Goal: Task Accomplishment & Management: Manage account settings

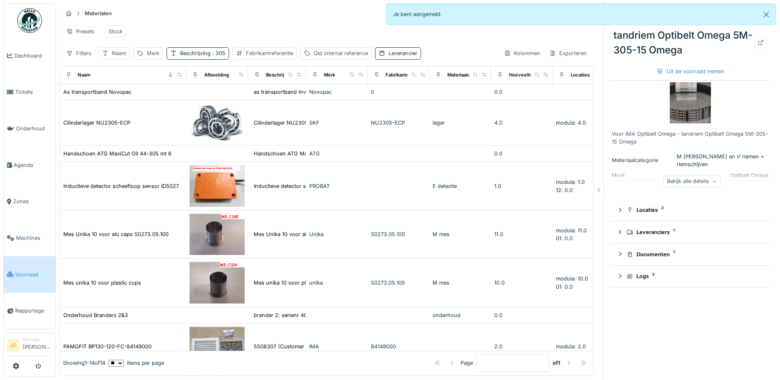
scroll to position [289, 0]
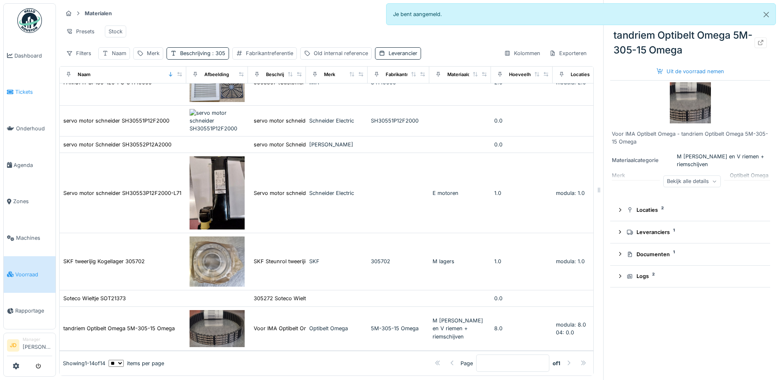
click at [37, 92] on span "Tickets" at bounding box center [33, 92] width 37 height 8
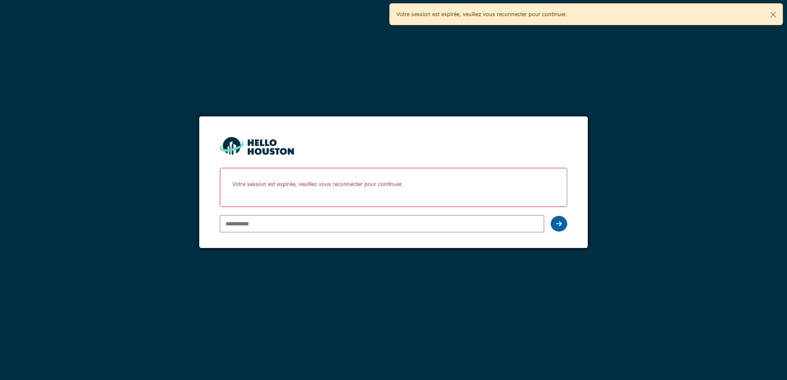
type input "**********"
click at [553, 222] on div at bounding box center [558, 224] width 16 height 16
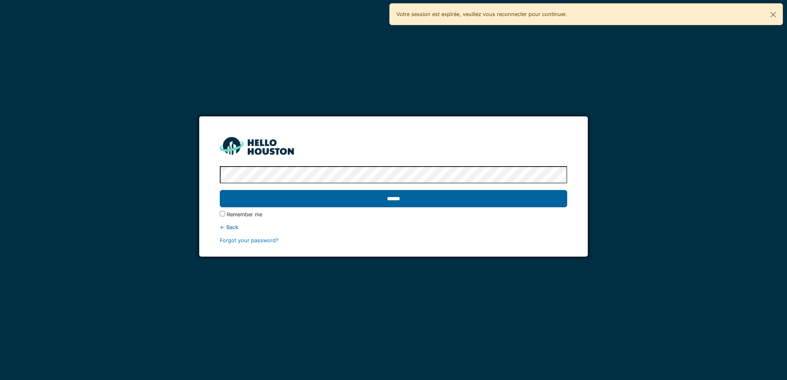
click at [390, 197] on input "******" at bounding box center [393, 198] width 347 height 17
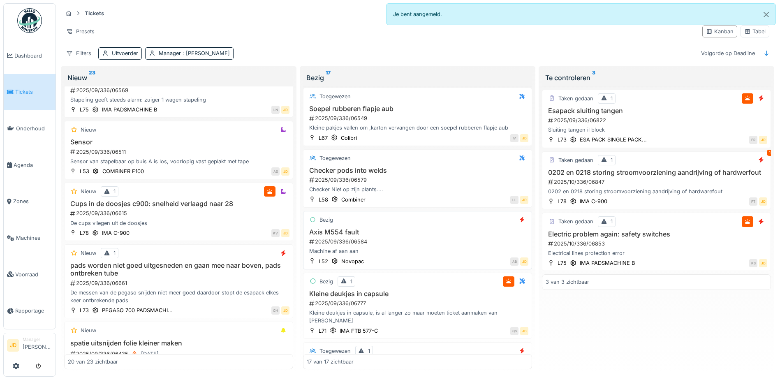
scroll to position [741, 0]
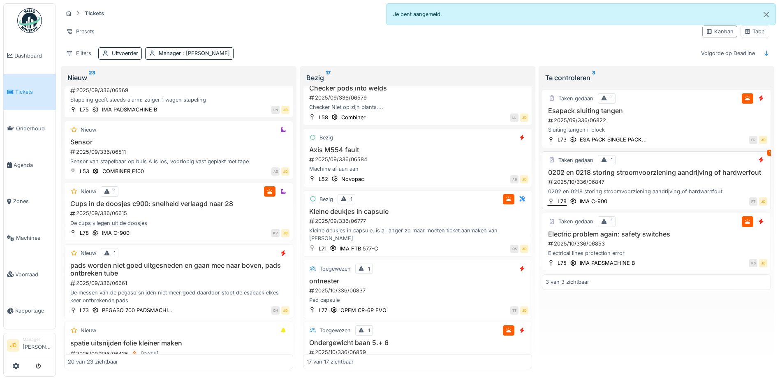
click at [422, 214] on h3 "Kleine deukjes in capsule" at bounding box center [418, 212] width 222 height 8
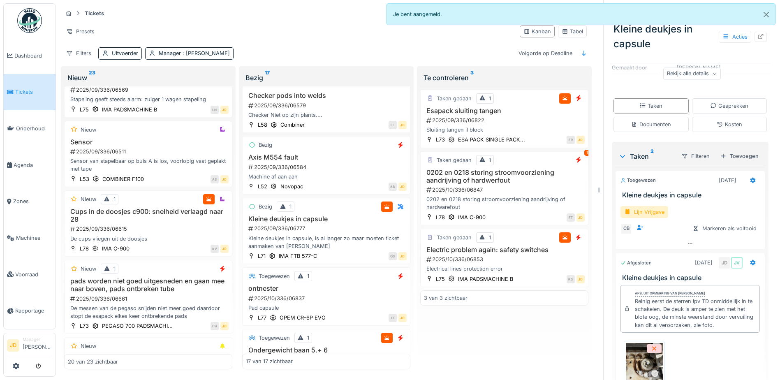
scroll to position [123, 0]
click at [750, 179] on icon at bounding box center [753, 179] width 7 height 5
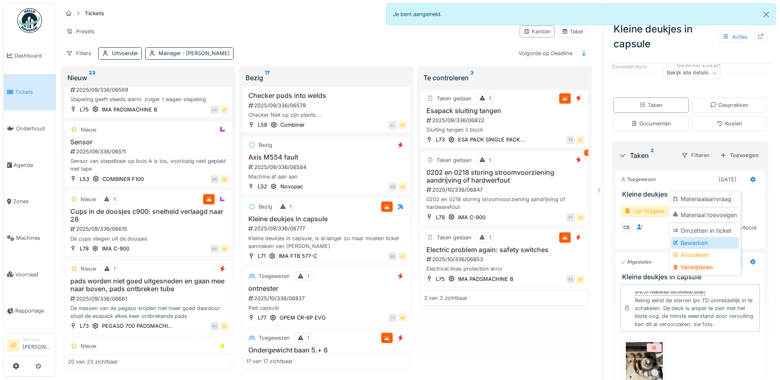
click at [713, 240] on div "Bewerken" at bounding box center [705, 243] width 68 height 12
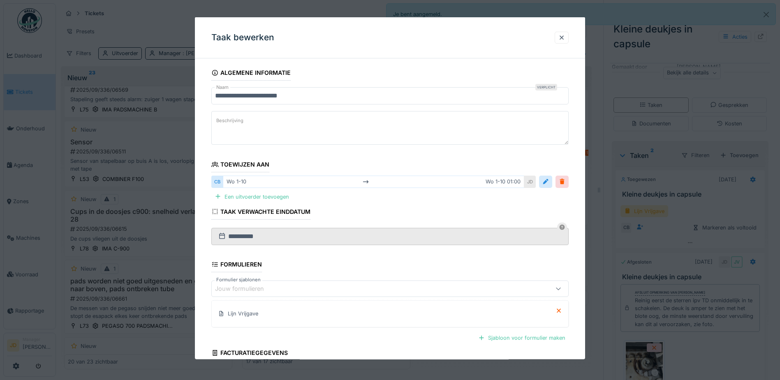
click at [517, 181] on div "[DATE] [DATE] 01:00" at bounding box center [374, 182] width 302 height 12
click at [533, 183] on div "JD" at bounding box center [531, 182] width 12 height 12
click at [549, 182] on div at bounding box center [546, 182] width 7 height 8
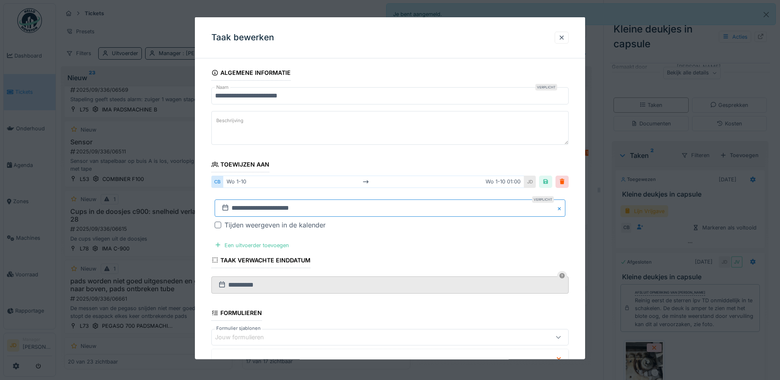
click at [356, 205] on input "**********" at bounding box center [390, 207] width 351 height 17
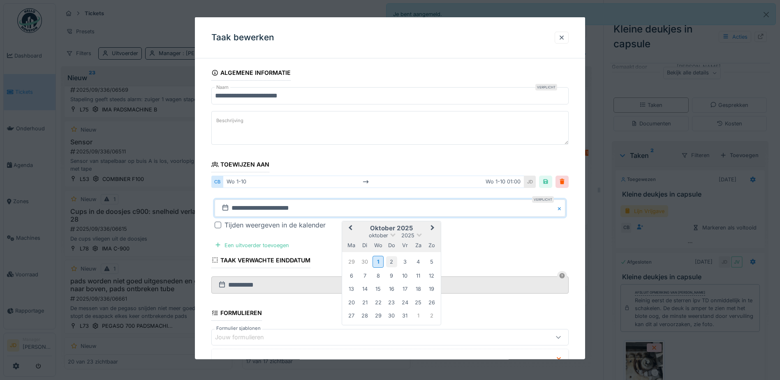
click at [393, 260] on div "2" at bounding box center [391, 261] width 11 height 11
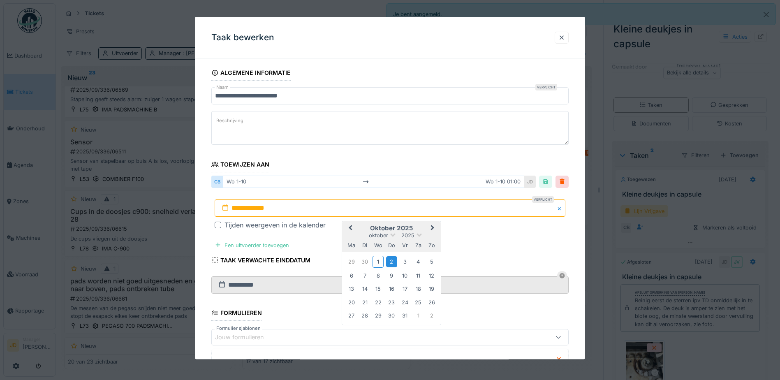
click at [392, 258] on div "2" at bounding box center [391, 261] width 11 height 11
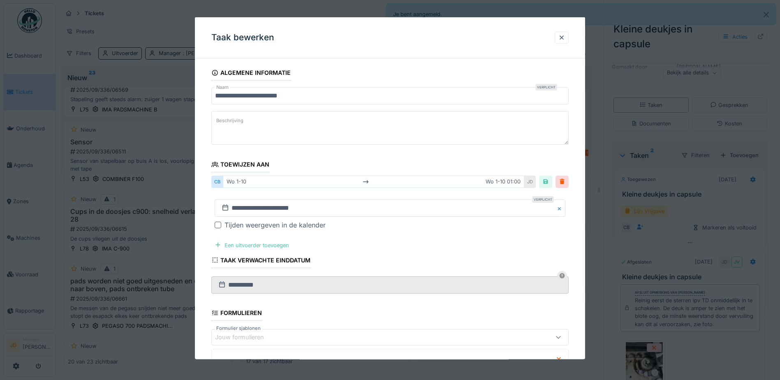
scroll to position [121, 0]
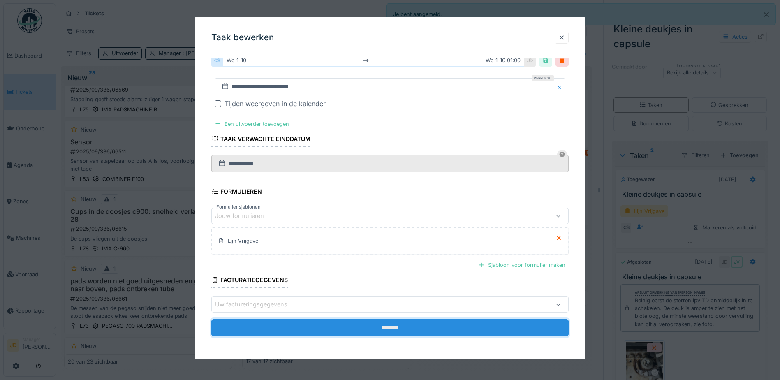
click at [401, 320] on input "*******" at bounding box center [390, 327] width 358 height 17
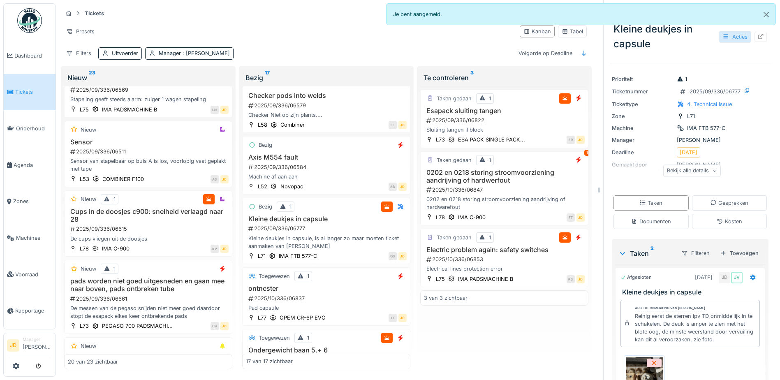
scroll to position [0, 0]
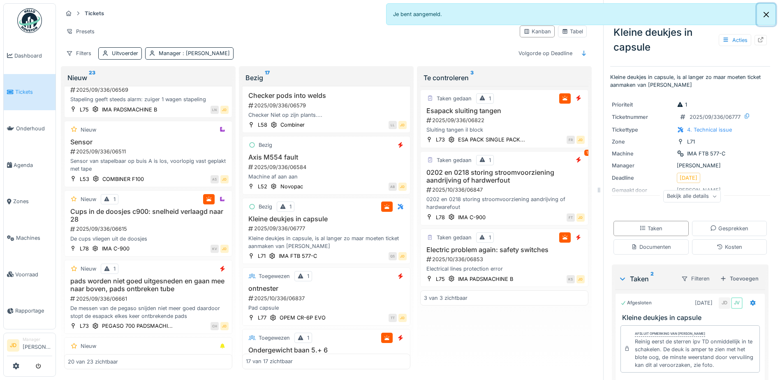
click at [768, 17] on button "Close" at bounding box center [766, 15] width 19 height 22
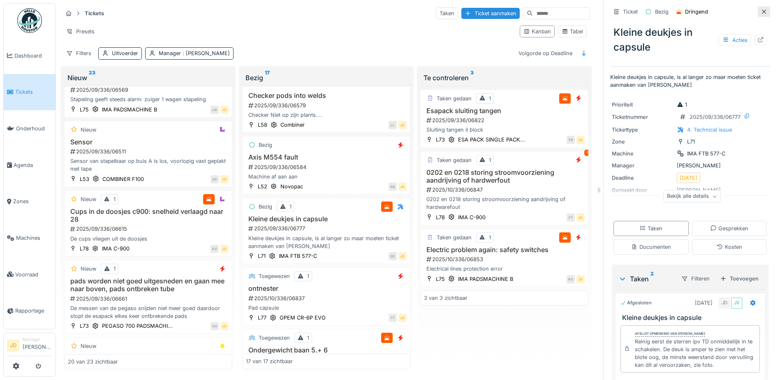
click at [761, 14] on icon at bounding box center [764, 11] width 7 height 5
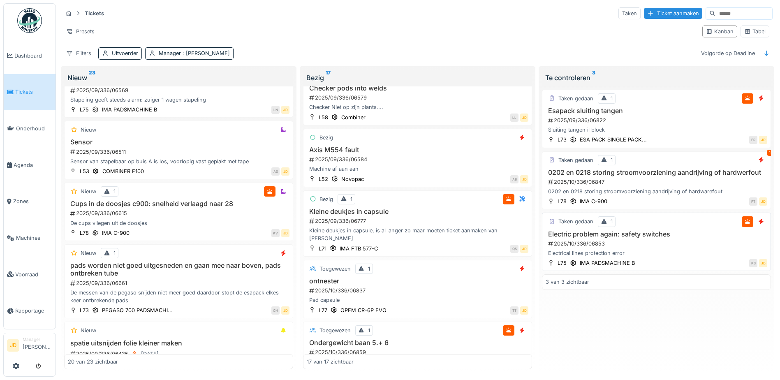
click at [708, 244] on div "2025/10/336/06853" at bounding box center [658, 244] width 220 height 8
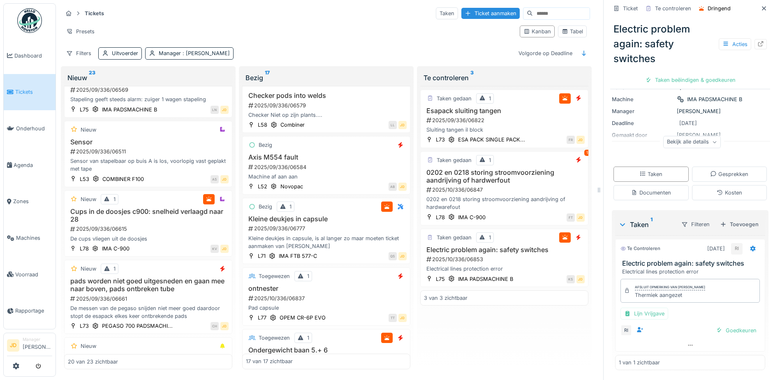
scroll to position [74, 0]
click at [726, 327] on div "Goedkeuren" at bounding box center [736, 330] width 47 height 11
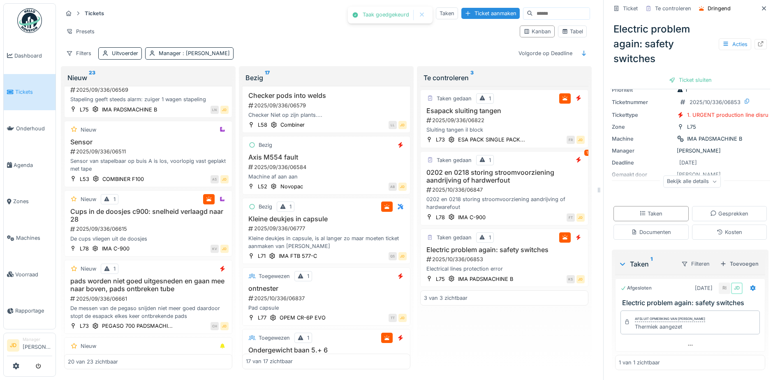
click at [671, 81] on div "Ticket sluiten" at bounding box center [690, 79] width 49 height 11
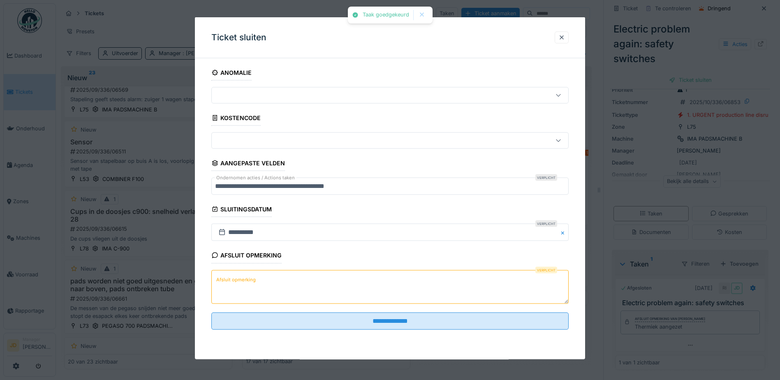
click at [353, 292] on textarea "Afsluit opmerking" at bounding box center [390, 287] width 358 height 34
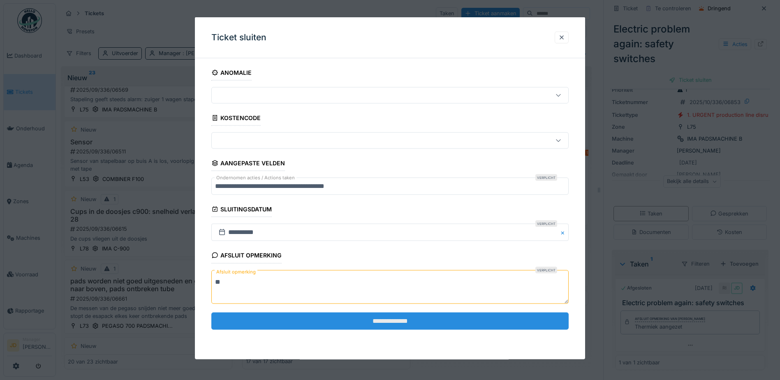
type textarea "**"
click at [392, 321] on input "**********" at bounding box center [390, 320] width 358 height 17
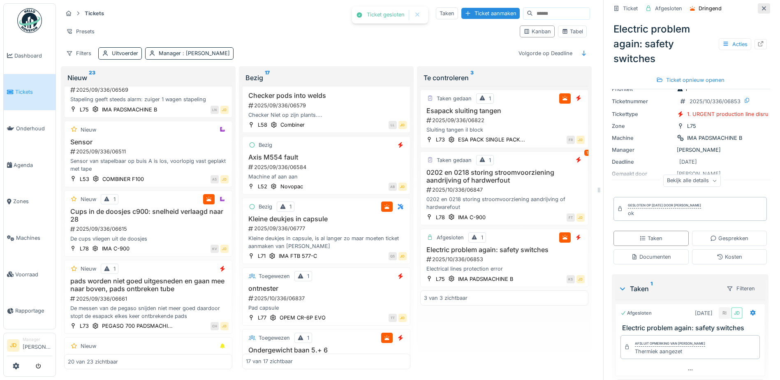
click at [762, 9] on icon at bounding box center [764, 8] width 4 height 4
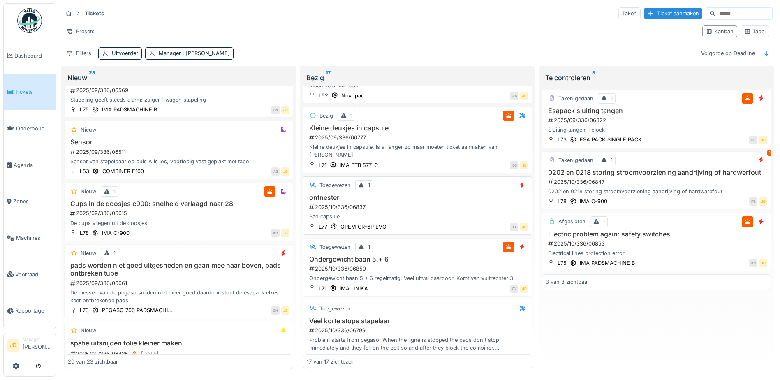
scroll to position [838, 0]
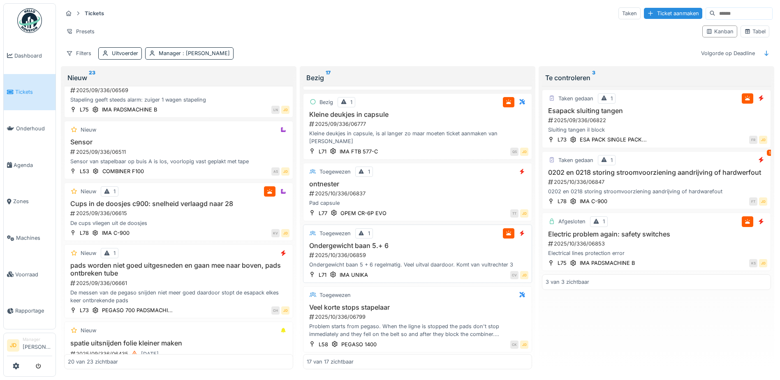
click at [443, 251] on div "2025/10/336/06859" at bounding box center [419, 255] width 220 height 8
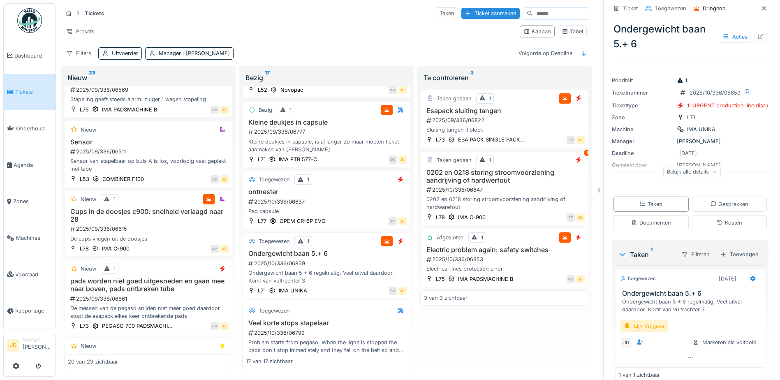
scroll to position [38, 0]
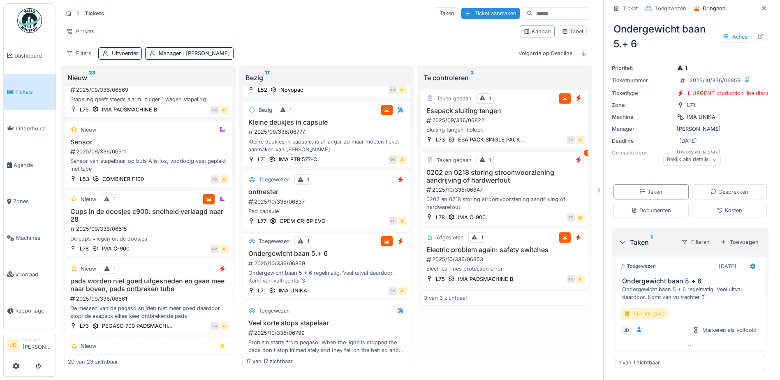
click at [646, 312] on div "Lijn Vrijgave" at bounding box center [645, 314] width 48 height 12
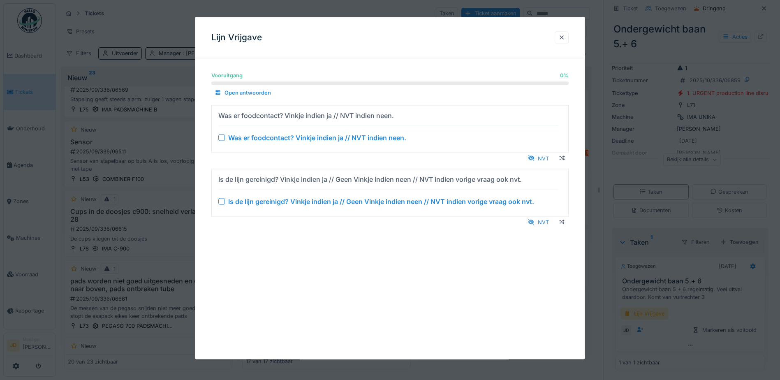
click at [224, 201] on div at bounding box center [221, 201] width 7 height 7
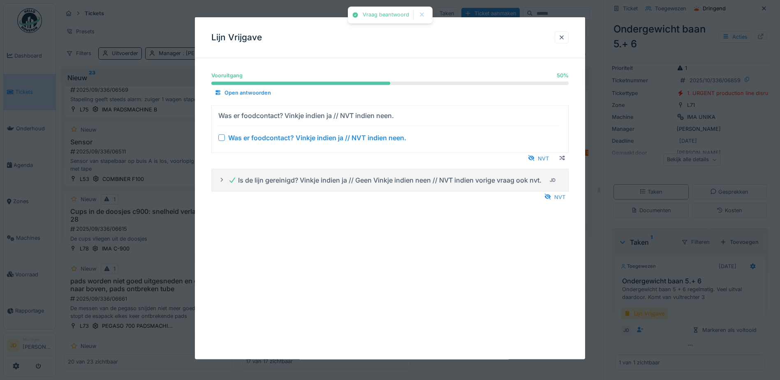
click at [224, 137] on div at bounding box center [221, 137] width 7 height 7
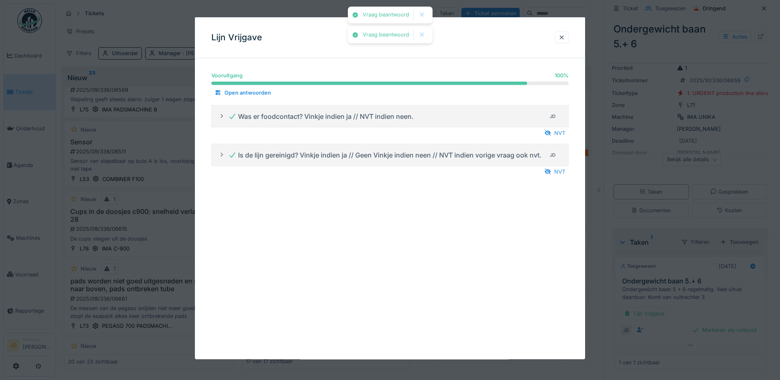
drag, startPoint x: 660, startPoint y: 282, endPoint x: 711, endPoint y: 313, distance: 59.6
click at [660, 282] on div at bounding box center [390, 190] width 780 height 380
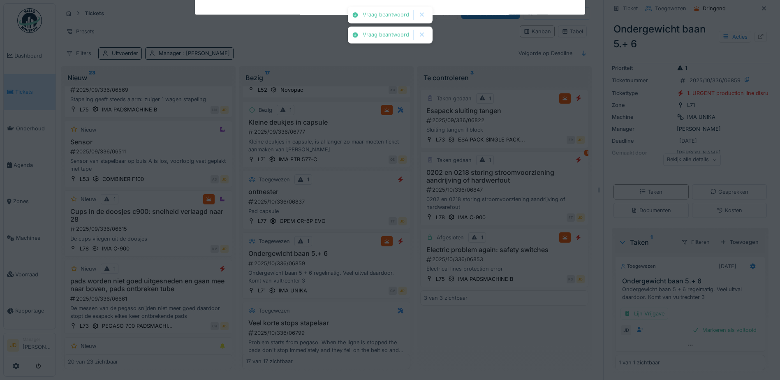
click at [723, 327] on div "Vraag beantwoord Vraag beantwoord Annuleren Tickets Taken Ticket aanmaken Prese…" at bounding box center [418, 190] width 724 height 380
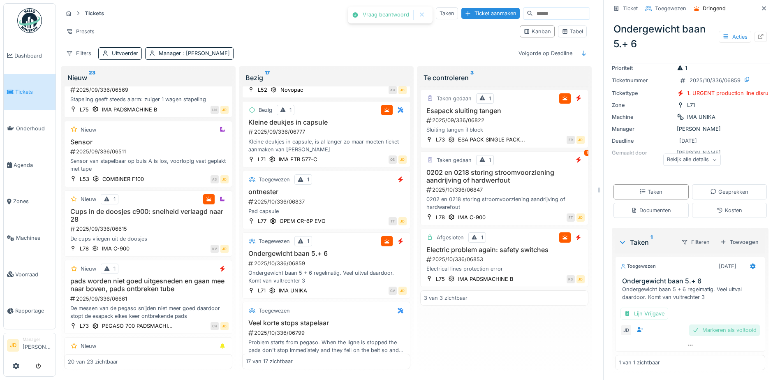
click at [717, 330] on div "Markeren als voltooid" at bounding box center [725, 330] width 71 height 11
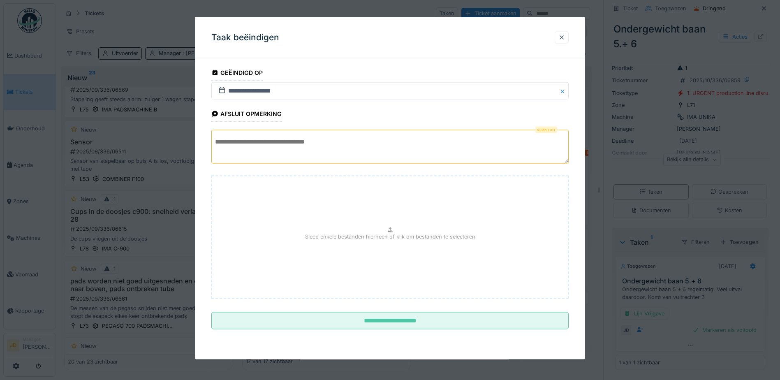
click at [464, 156] on textarea at bounding box center [390, 147] width 358 height 34
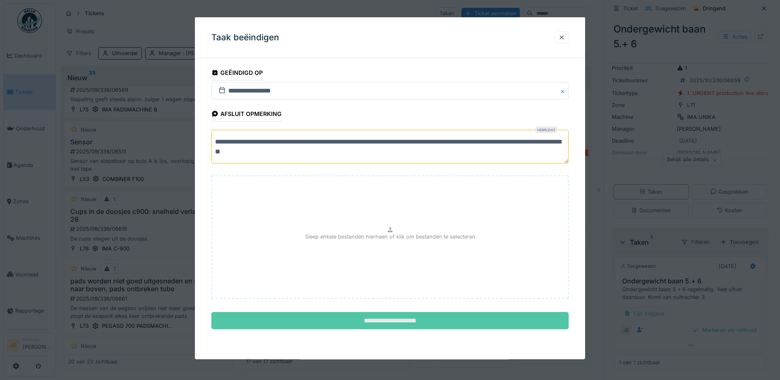
type textarea "**********"
click at [485, 319] on input "**********" at bounding box center [390, 320] width 358 height 17
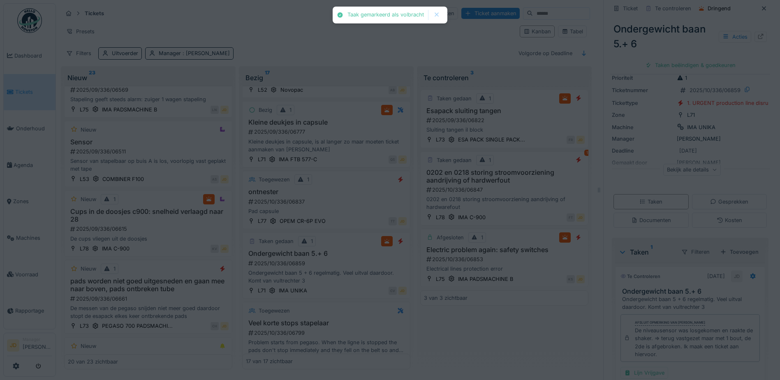
scroll to position [49, 0]
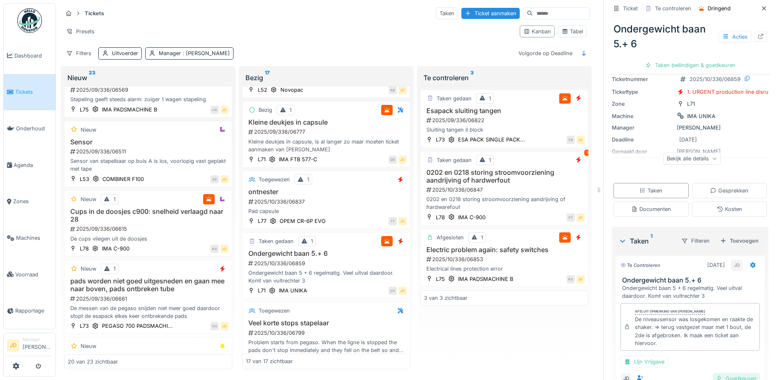
click at [717, 378] on div "Goedkeuren" at bounding box center [736, 378] width 47 height 11
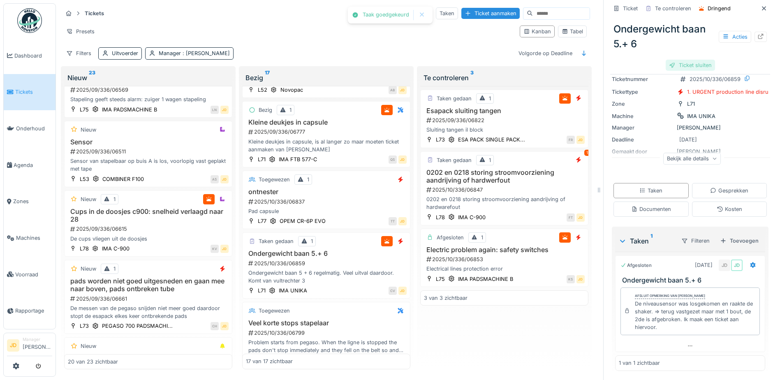
click at [706, 64] on div "Ticket sluiten" at bounding box center [690, 65] width 49 height 11
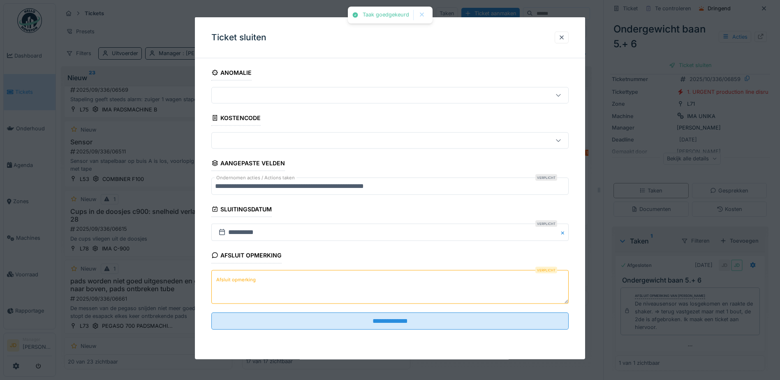
click at [403, 271] on textarea "Afsluit opmerking" at bounding box center [390, 287] width 358 height 34
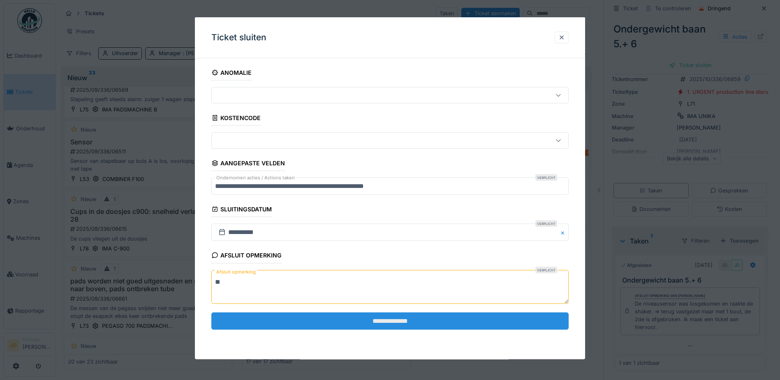
type textarea "**"
click at [409, 318] on input "**********" at bounding box center [390, 320] width 358 height 17
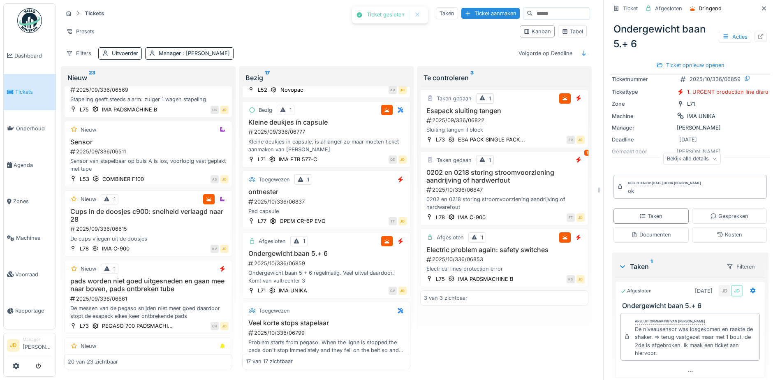
click at [761, 7] on icon at bounding box center [764, 8] width 7 height 5
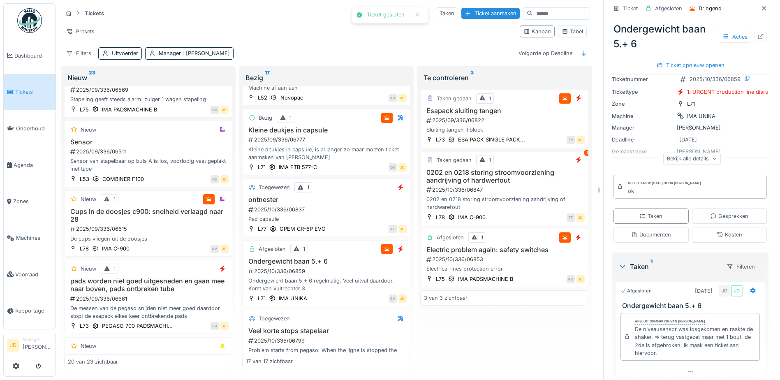
scroll to position [576, 0]
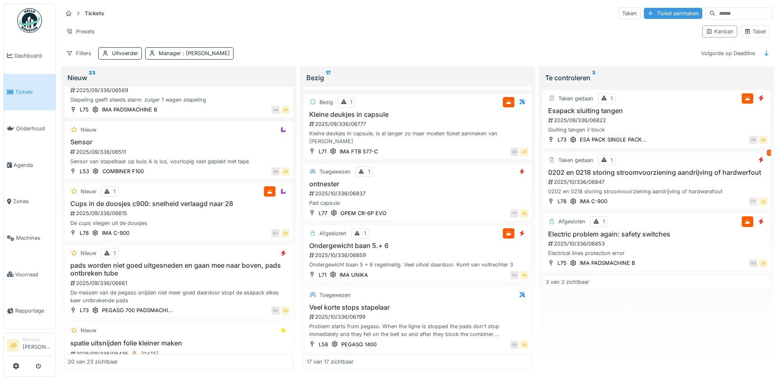
click at [653, 17] on div "Ticket aanmaken" at bounding box center [673, 13] width 58 height 11
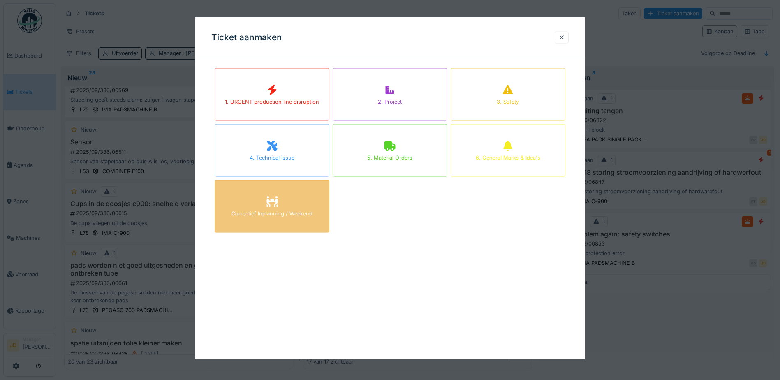
click at [276, 196] on div at bounding box center [272, 202] width 12 height 15
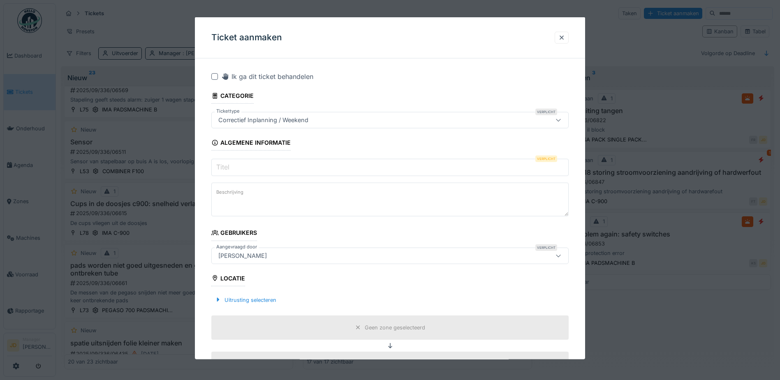
click at [280, 166] on input "Titel" at bounding box center [390, 167] width 358 height 17
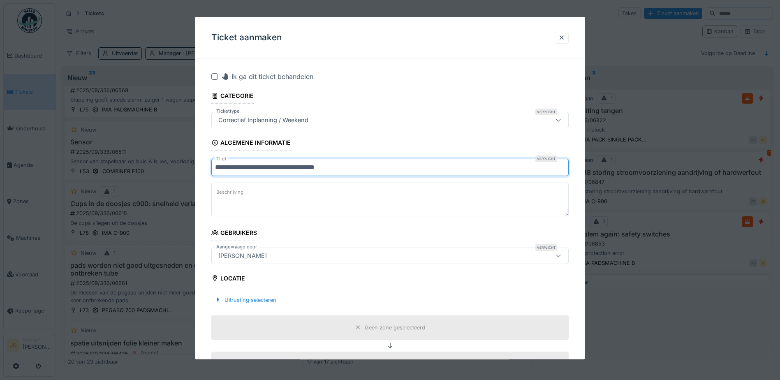
type input "**********"
click at [283, 201] on textarea "Beschrijving" at bounding box center [390, 200] width 358 height 34
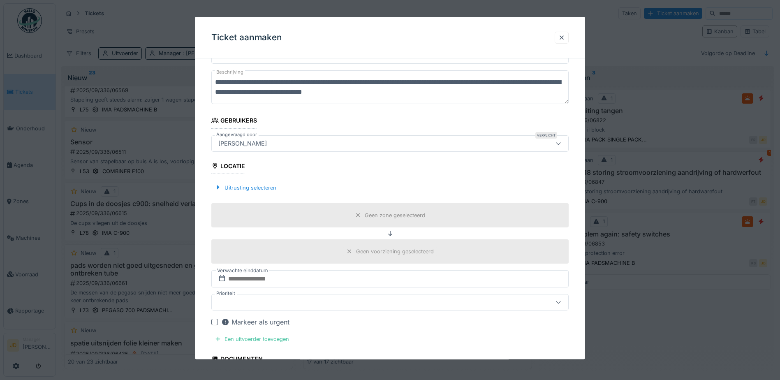
scroll to position [123, 0]
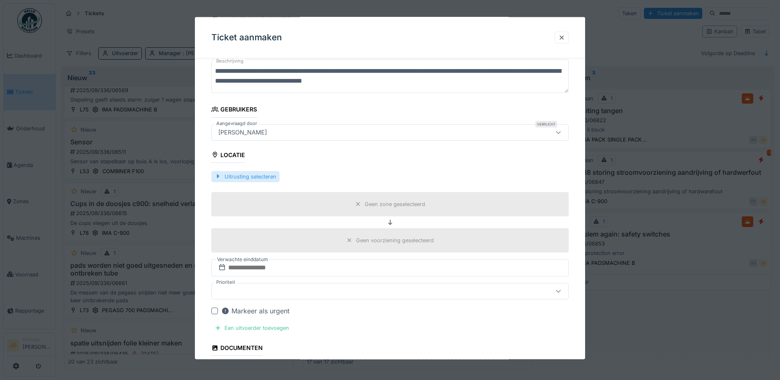
type textarea "**********"
click at [244, 178] on div "Uitrusting selecteren" at bounding box center [245, 176] width 68 height 11
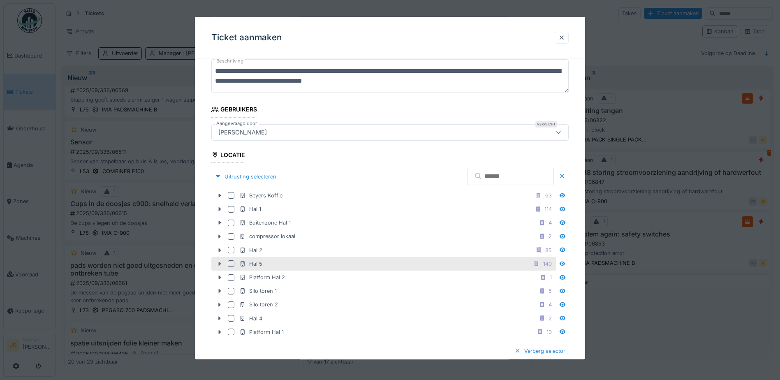
click at [217, 262] on icon at bounding box center [219, 263] width 7 height 5
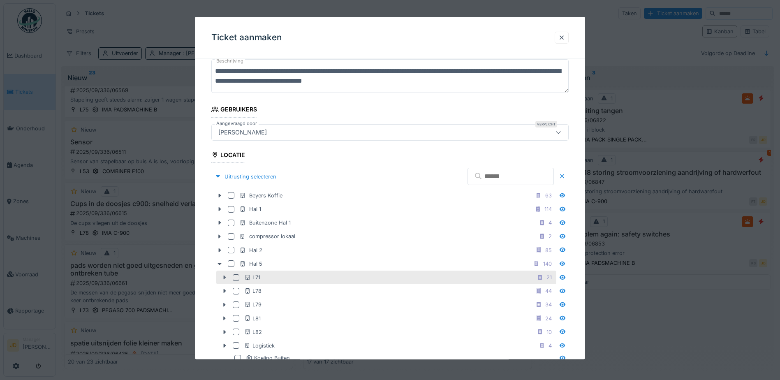
click at [224, 273] on div at bounding box center [224, 277] width 13 height 9
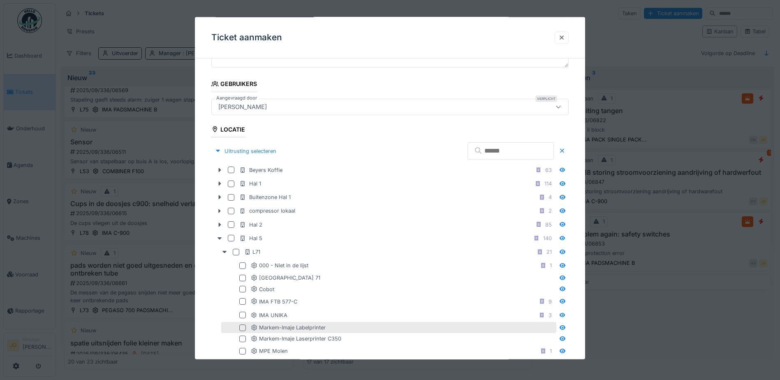
scroll to position [206, 0]
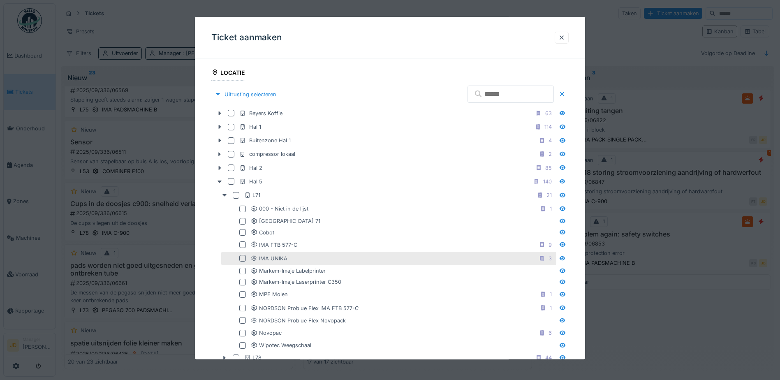
click at [241, 258] on div at bounding box center [242, 258] width 7 height 7
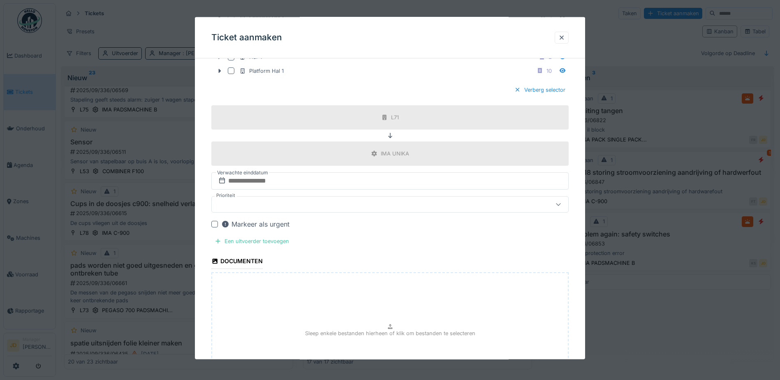
scroll to position [739, 0]
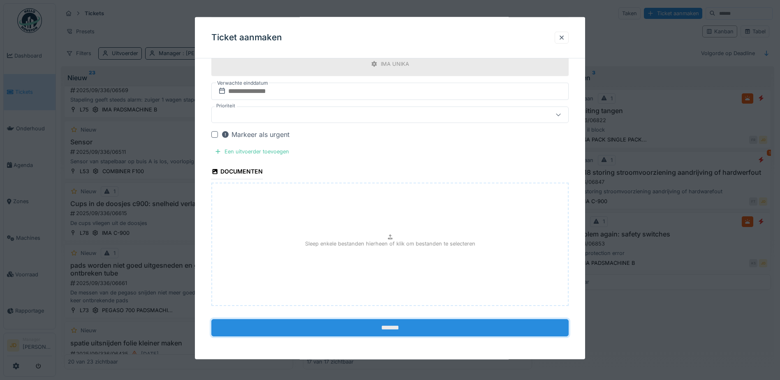
click at [291, 323] on input "*******" at bounding box center [390, 327] width 358 height 17
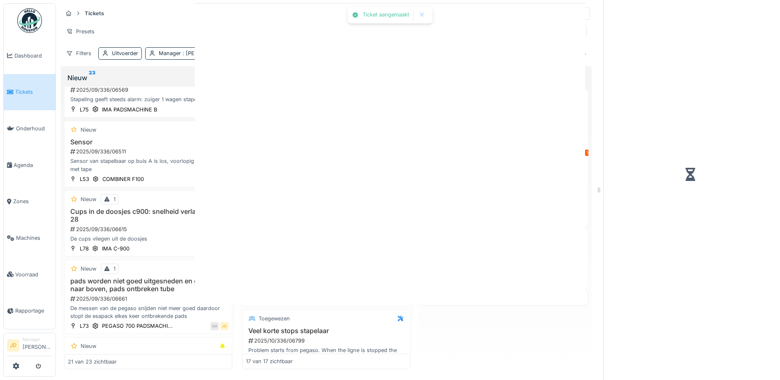
scroll to position [845, 0]
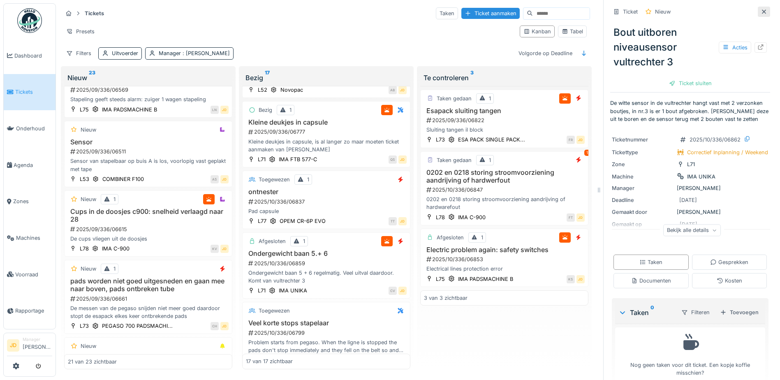
click at [761, 14] on icon at bounding box center [764, 11] width 7 height 5
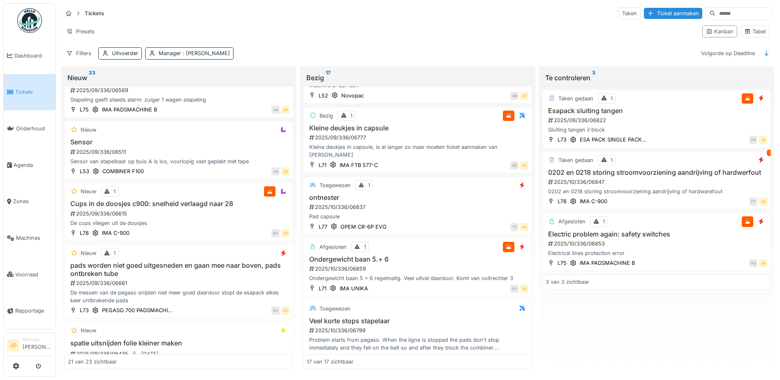
scroll to position [838, 0]
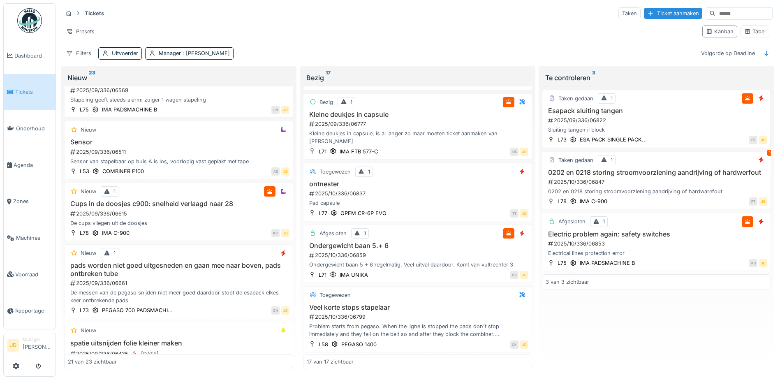
click at [680, 116] on div "2025/09/336/06822" at bounding box center [658, 120] width 220 height 8
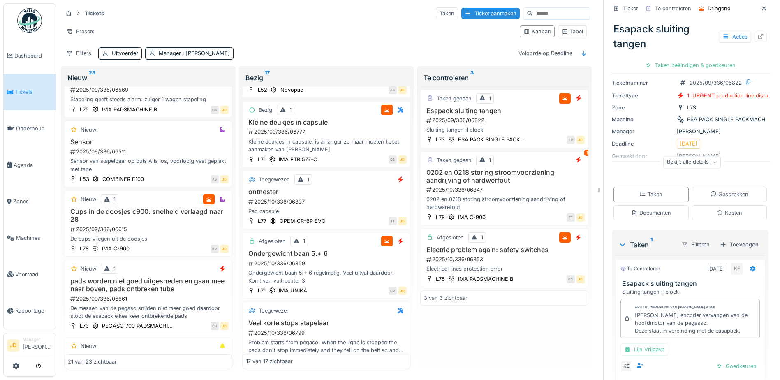
scroll to position [74, 0]
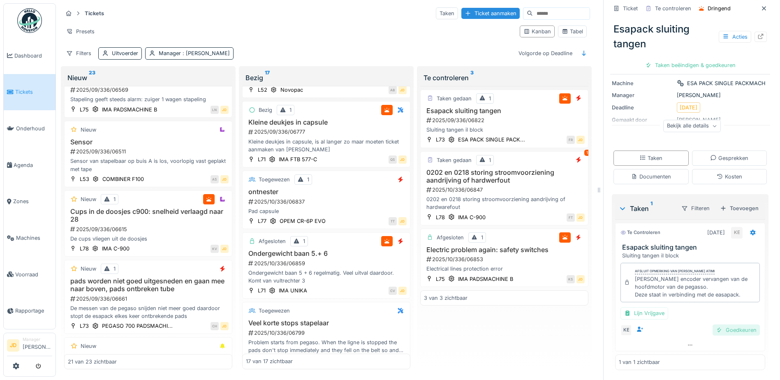
click at [715, 325] on div "Goedkeuren" at bounding box center [736, 330] width 47 height 11
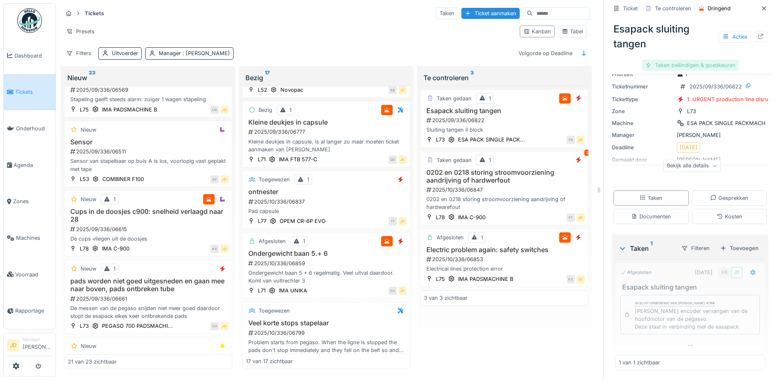
scroll to position [35, 0]
click at [692, 60] on div "Taken beëindigen & goedkeuren" at bounding box center [690, 65] width 97 height 11
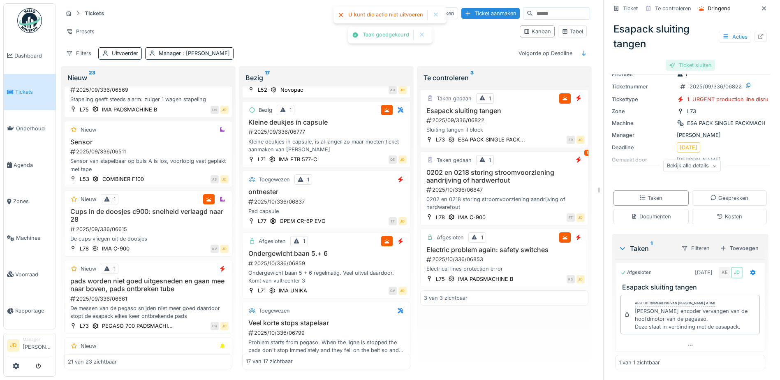
click at [688, 60] on div "Ticket sluiten" at bounding box center [690, 65] width 49 height 11
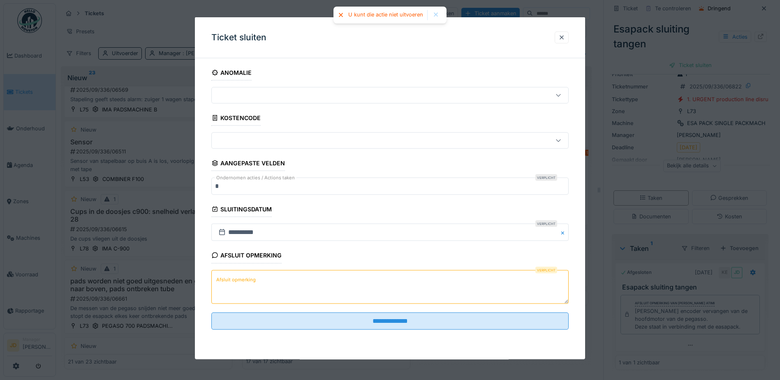
click at [450, 280] on textarea "Afsluit opmerking" at bounding box center [390, 287] width 358 height 34
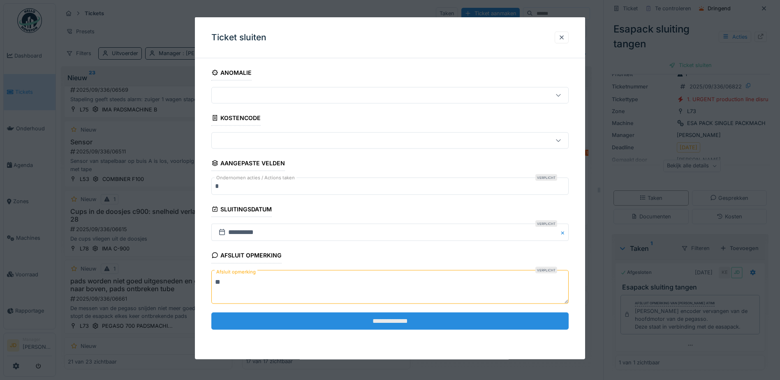
type textarea "**"
click at [316, 321] on input "**********" at bounding box center [390, 320] width 358 height 17
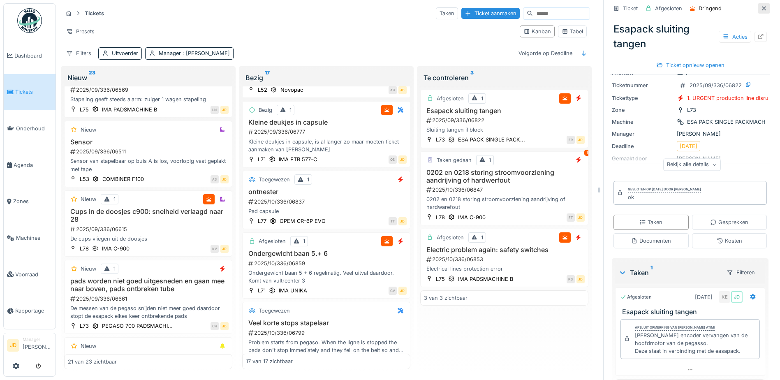
click at [761, 6] on icon at bounding box center [764, 8] width 7 height 5
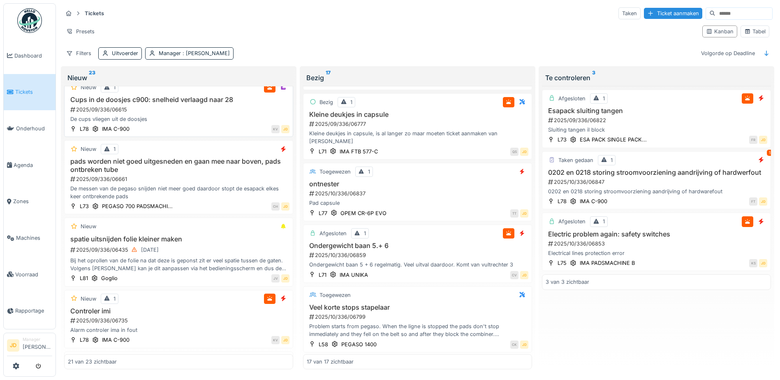
scroll to position [769, 0]
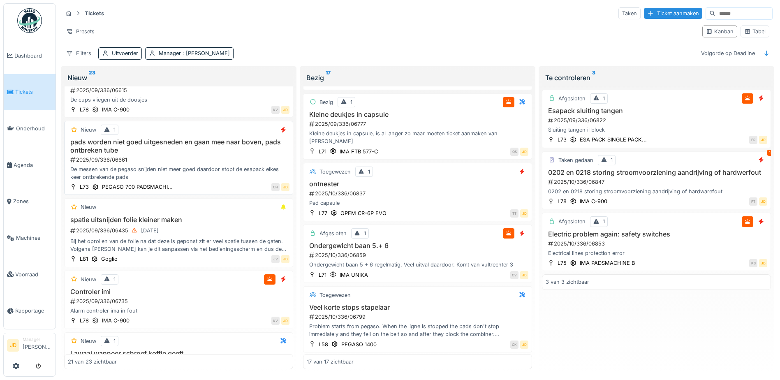
click at [244, 186] on div "CH JD" at bounding box center [233, 187] width 112 height 9
click at [215, 153] on h3 "pads worden niet goed uitgesneden en gaan mee naar boven, pads ontbreken tube" at bounding box center [179, 146] width 222 height 16
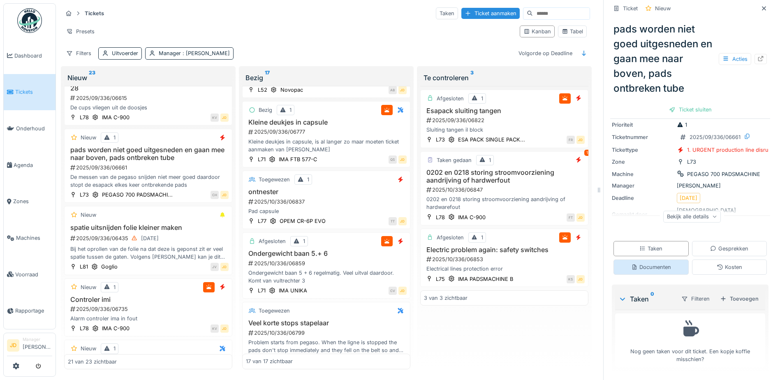
click at [652, 262] on div "Documenten" at bounding box center [651, 267] width 75 height 15
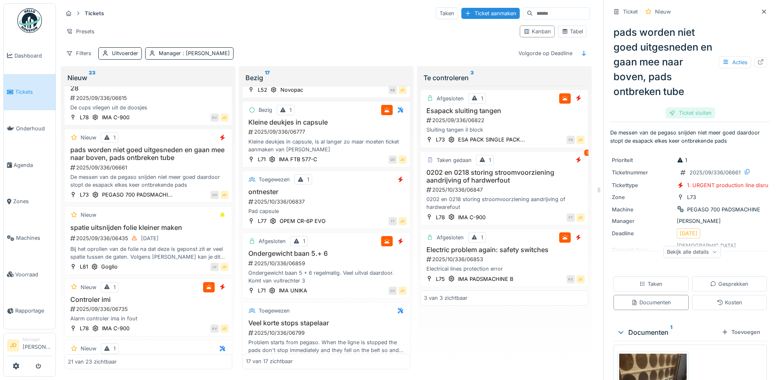
click at [690, 118] on div "Ticket sluiten" at bounding box center [690, 112] width 49 height 11
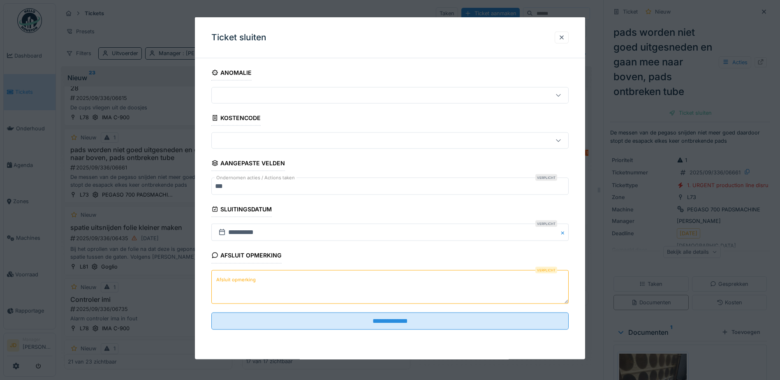
click at [409, 299] on textarea "Afsluit opmerking" at bounding box center [390, 287] width 358 height 34
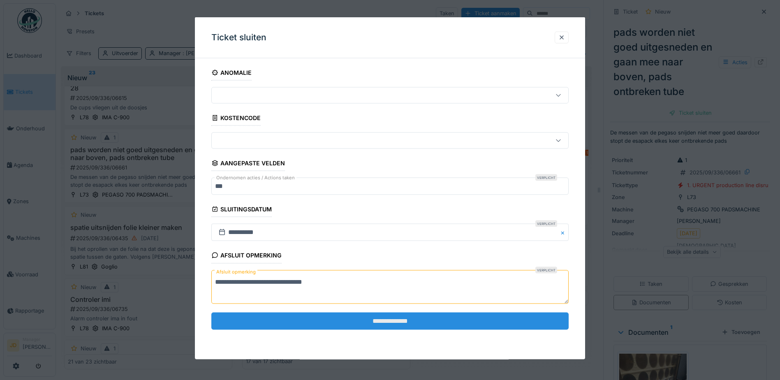
type textarea "**********"
click at [443, 317] on input "**********" at bounding box center [390, 320] width 358 height 17
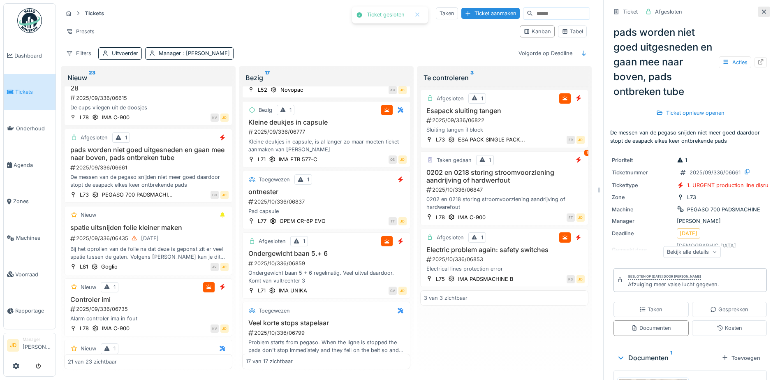
click at [761, 12] on icon at bounding box center [764, 11] width 7 height 5
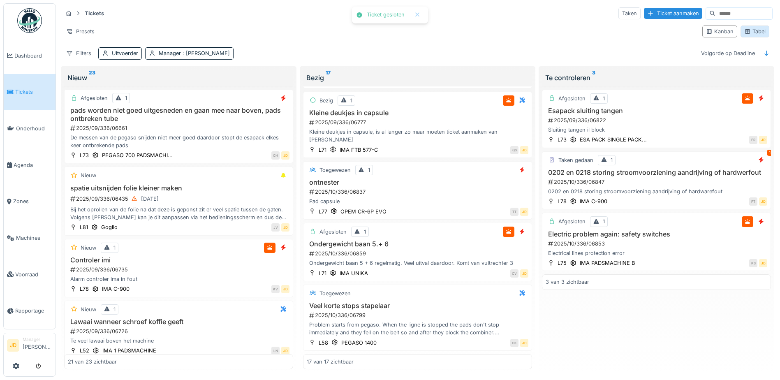
scroll to position [769, 0]
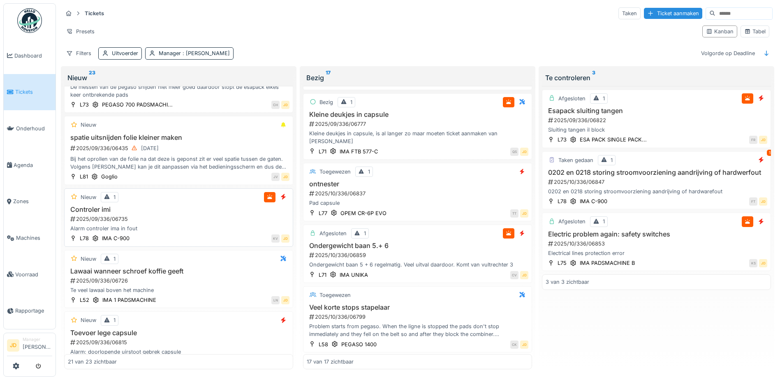
click at [204, 232] on div "Alarm controler ima in fout" at bounding box center [179, 229] width 222 height 8
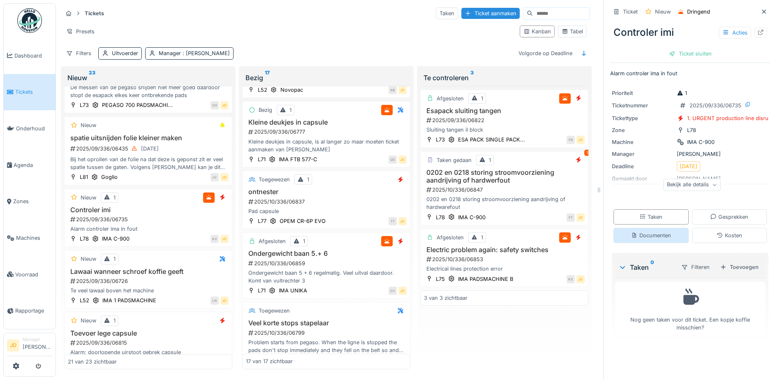
click at [655, 231] on div "Documenten" at bounding box center [651, 235] width 75 height 15
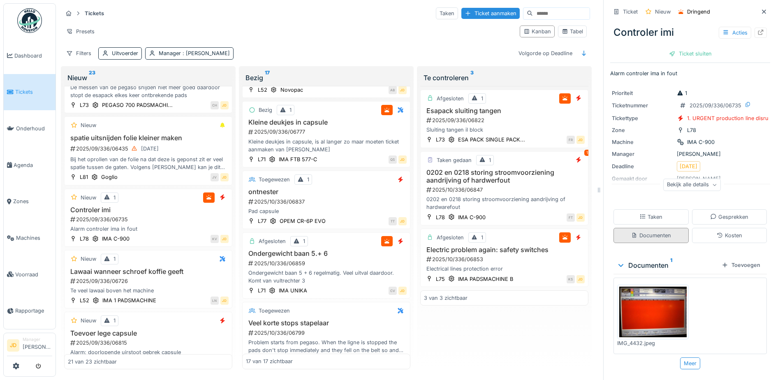
scroll to position [6, 0]
click at [647, 209] on div "Taken" at bounding box center [651, 216] width 75 height 15
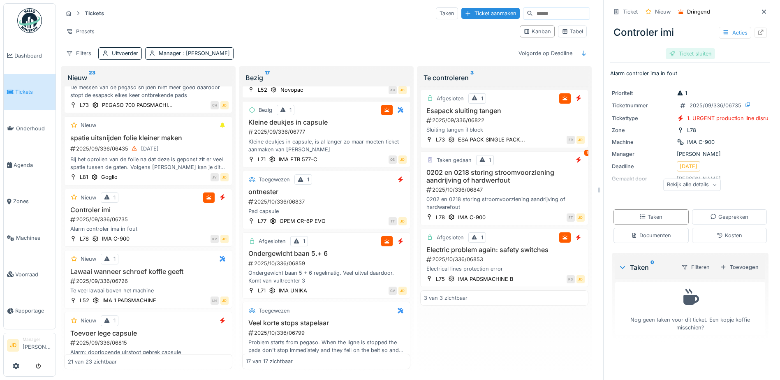
click at [687, 48] on div "Ticket sluiten" at bounding box center [690, 53] width 49 height 11
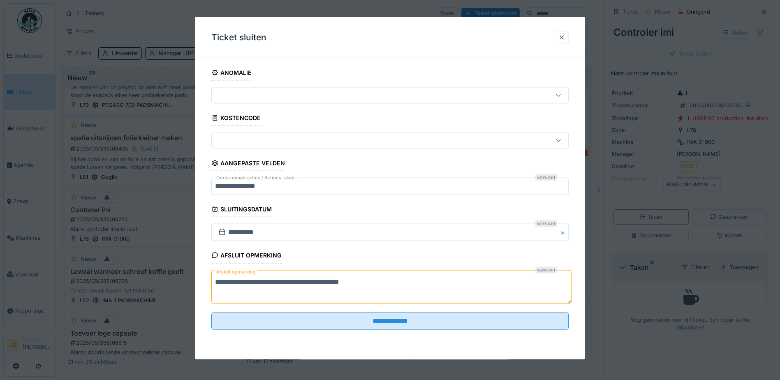
drag, startPoint x: 256, startPoint y: 305, endPoint x: 36, endPoint y: 327, distance: 221.2
click at [56, 329] on div "**********" at bounding box center [418, 190] width 724 height 380
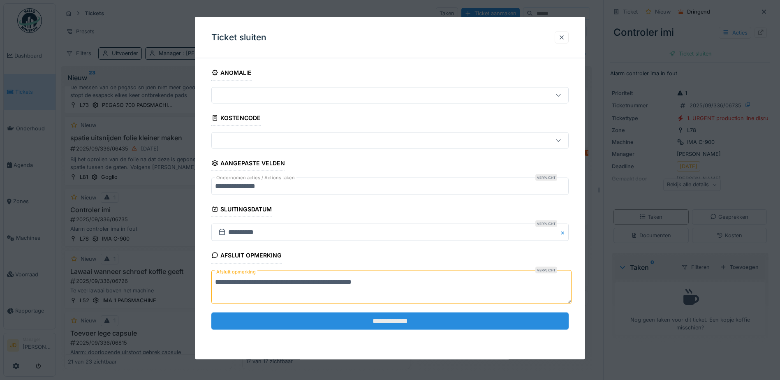
type textarea "**********"
click at [250, 328] on input "**********" at bounding box center [390, 320] width 358 height 17
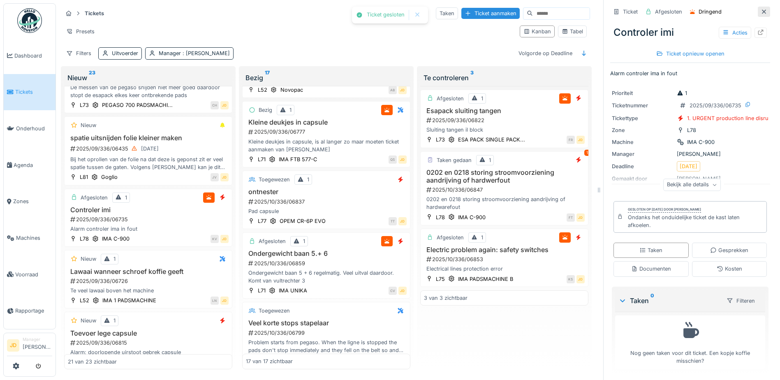
click at [758, 9] on div at bounding box center [764, 12] width 12 height 10
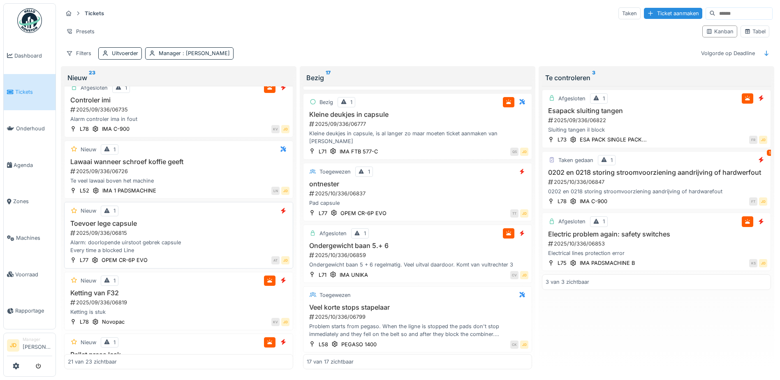
scroll to position [975, 0]
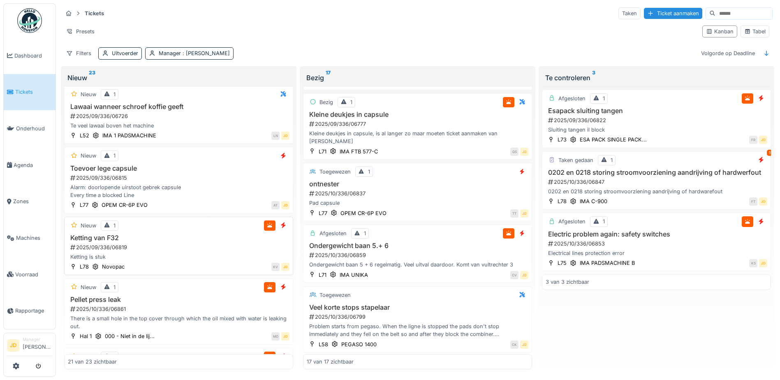
click at [221, 242] on h3 "Ketting van F32" at bounding box center [179, 238] width 222 height 8
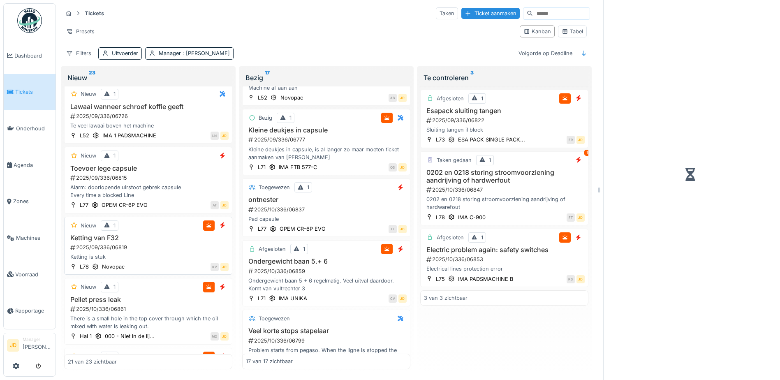
scroll to position [845, 0]
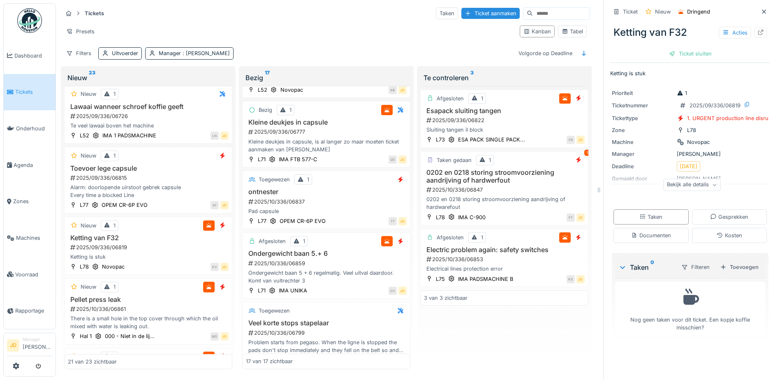
click at [722, 34] on div "Ketting van F32 Acties" at bounding box center [691, 32] width 160 height 21
click at [724, 30] on div "Acties" at bounding box center [735, 33] width 33 height 12
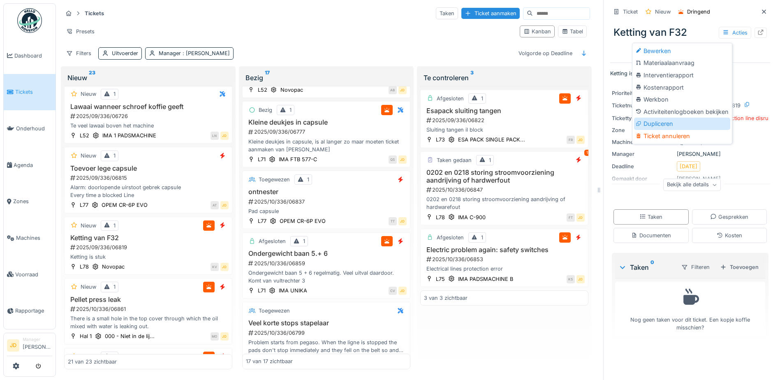
click at [707, 123] on div "Dupliceren" at bounding box center [682, 124] width 96 height 12
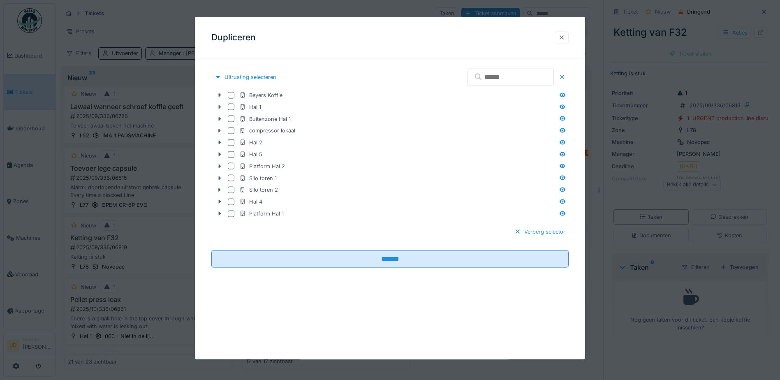
click at [564, 36] on div at bounding box center [562, 37] width 7 height 8
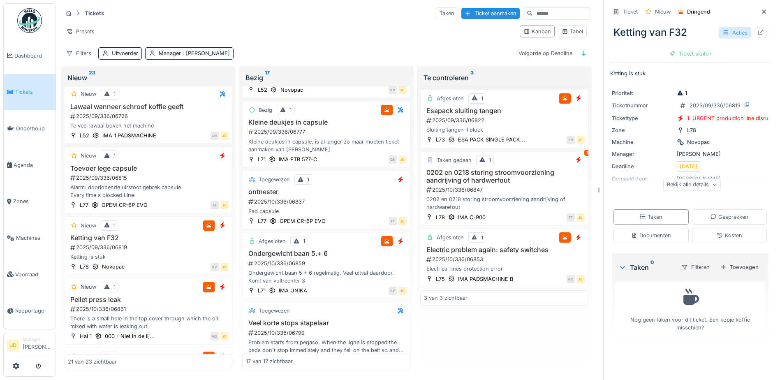
click at [726, 27] on div "Acties" at bounding box center [735, 33] width 33 height 12
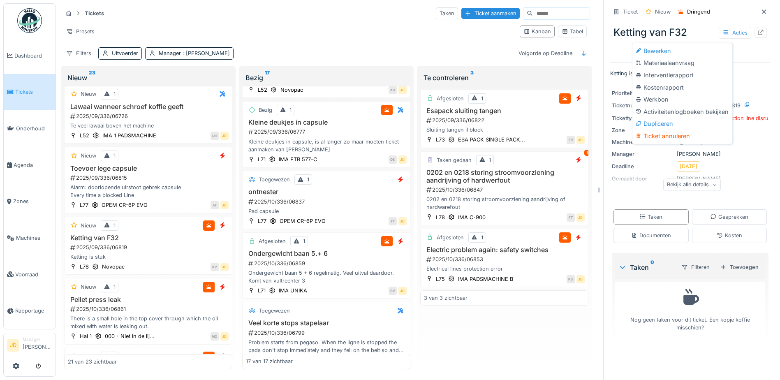
click at [677, 191] on div "Bekijk alle details" at bounding box center [692, 186] width 160 height 26
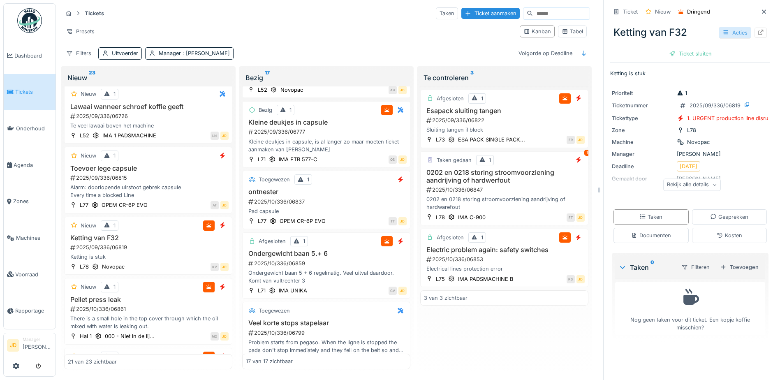
click at [707, 30] on div "Ketting van F32 Acties" at bounding box center [691, 32] width 160 height 21
click at [719, 28] on div "Acties" at bounding box center [735, 33] width 33 height 12
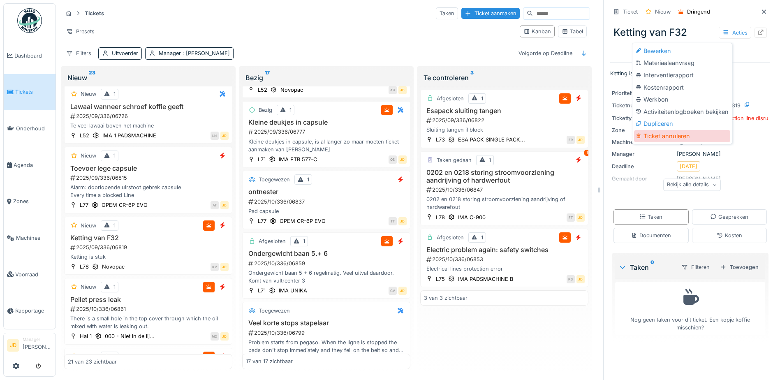
click at [676, 130] on div "Ticket annuleren" at bounding box center [682, 136] width 96 height 12
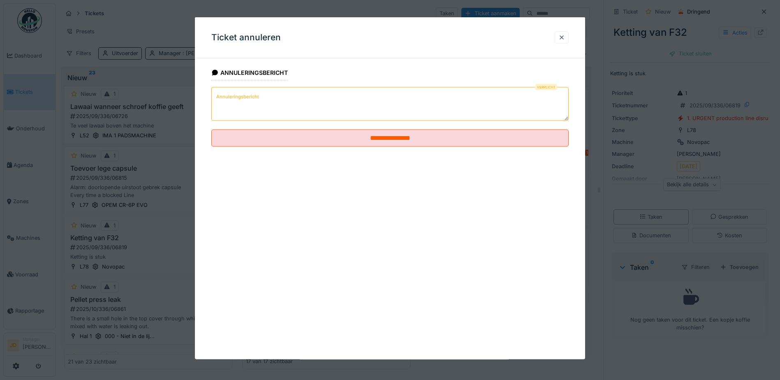
click at [278, 113] on textarea "Annuleringsbericht" at bounding box center [390, 104] width 358 height 34
type textarea "******"
click at [304, 147] on fieldset "**********" at bounding box center [390, 109] width 358 height 88
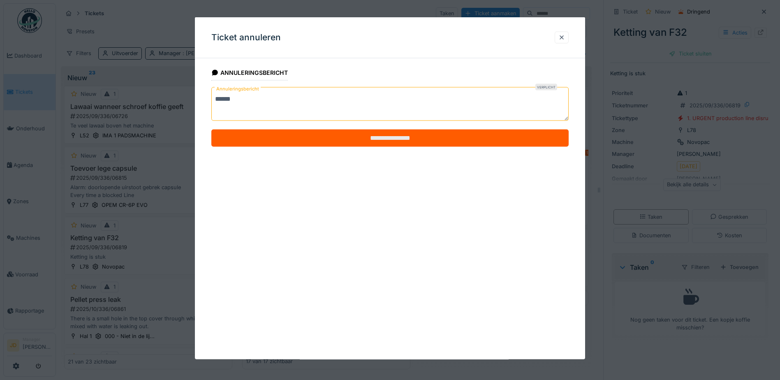
click at [313, 140] on input "**********" at bounding box center [390, 138] width 358 height 17
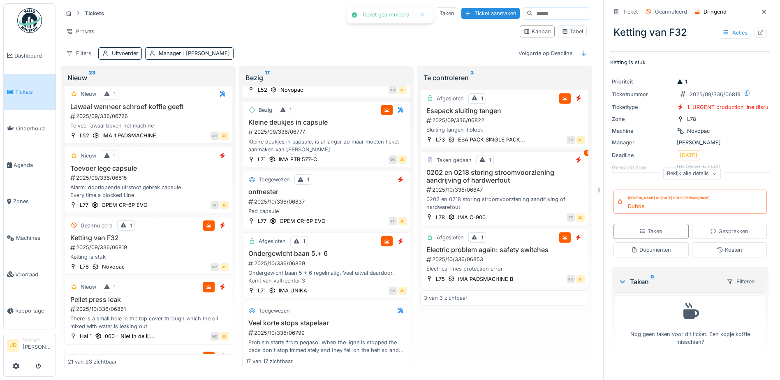
click at [761, 9] on icon at bounding box center [764, 11] width 7 height 5
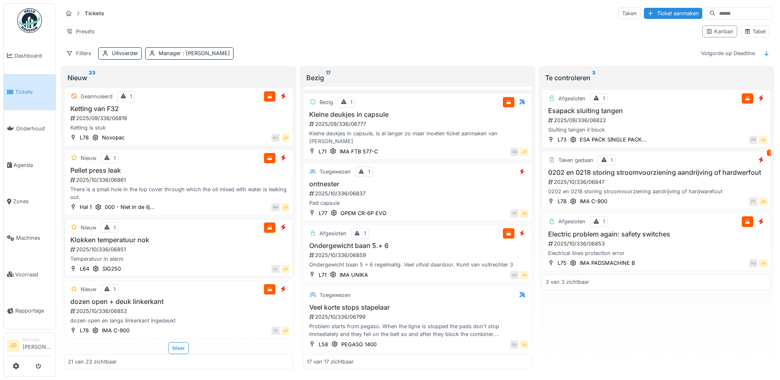
scroll to position [1153, 0]
click at [202, 299] on h3 "dozen open + deuk linkerkant" at bounding box center [179, 302] width 222 height 8
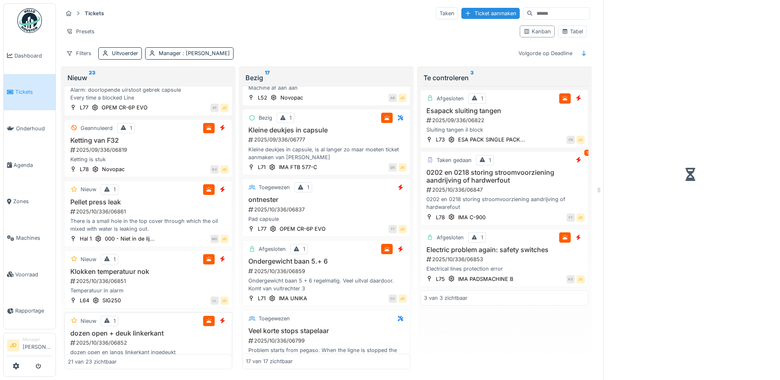
scroll to position [845, 0]
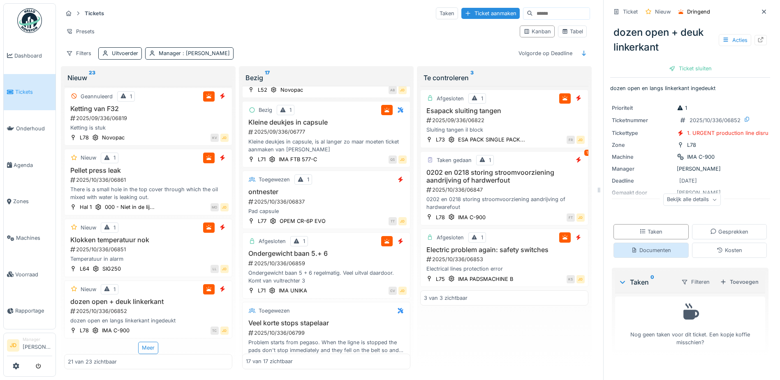
click at [633, 249] on div "Documenten" at bounding box center [651, 250] width 40 height 8
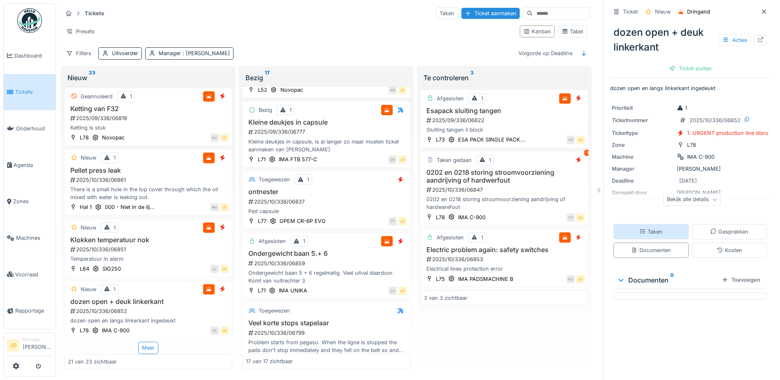
click at [646, 228] on div "Taken" at bounding box center [651, 232] width 23 height 8
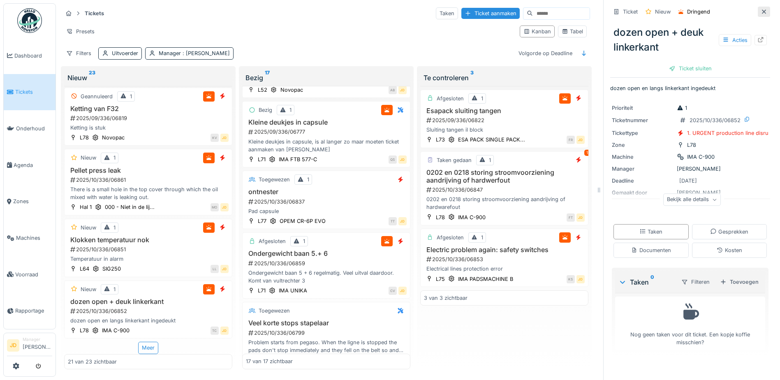
click at [761, 9] on icon at bounding box center [764, 11] width 7 height 5
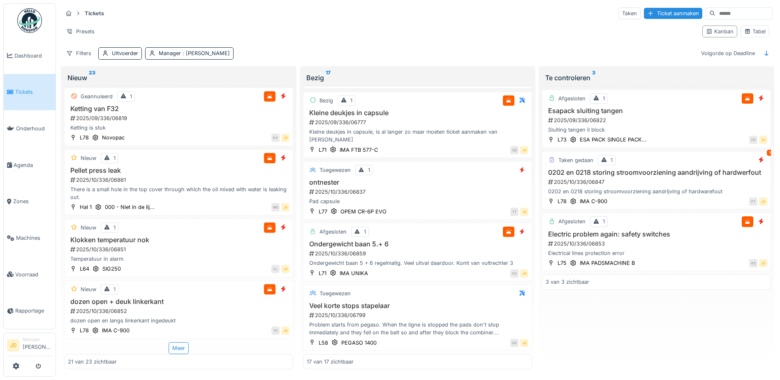
scroll to position [838, 0]
click at [760, 30] on div "Tabel" at bounding box center [755, 32] width 21 height 8
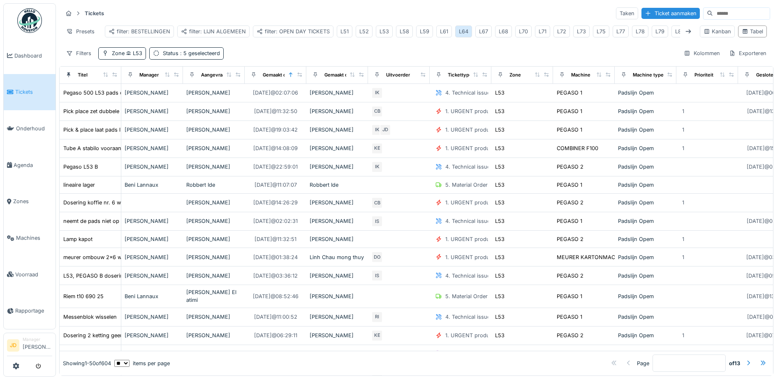
click at [460, 28] on div "L64" at bounding box center [463, 32] width 9 height 8
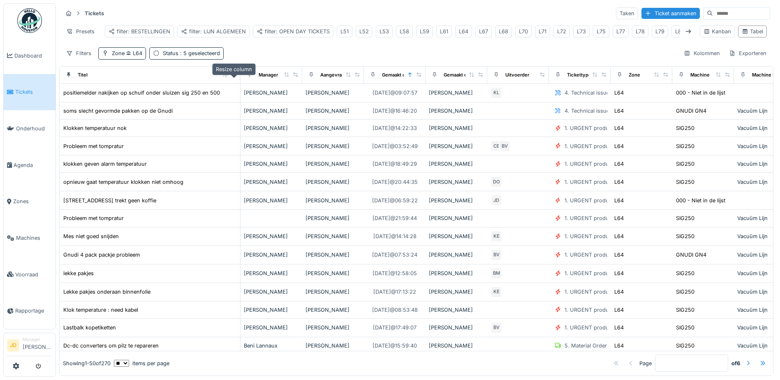
drag, startPoint x: 114, startPoint y: 72, endPoint x: 233, endPoint y: 75, distance: 119.3
click at [233, 75] on div at bounding box center [234, 75] width 6 height 7
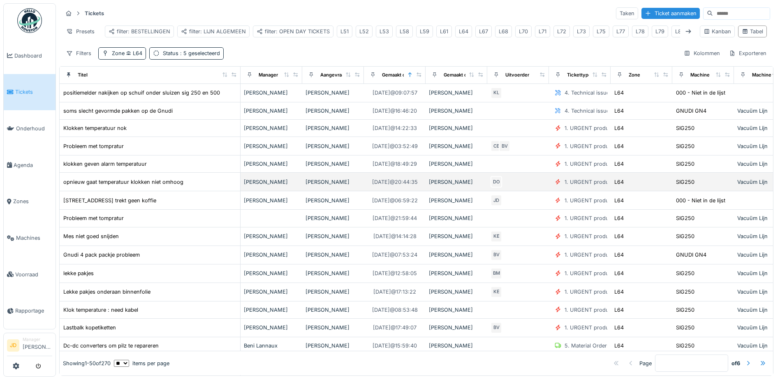
click at [202, 184] on div "opnieuw gaat temperatuur klokken niet omhoog" at bounding box center [150, 182] width 174 height 9
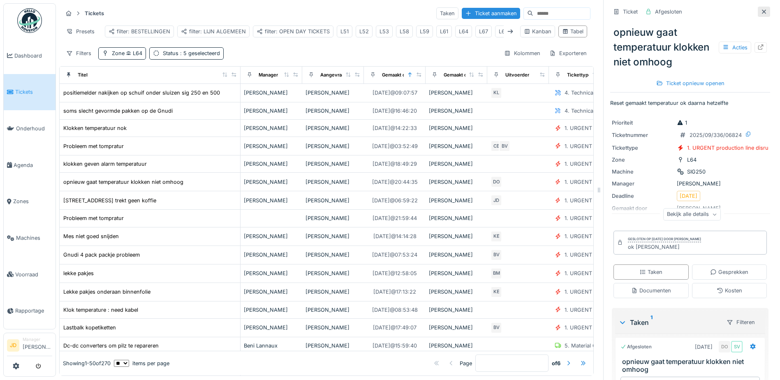
click at [758, 9] on div at bounding box center [764, 12] width 12 height 10
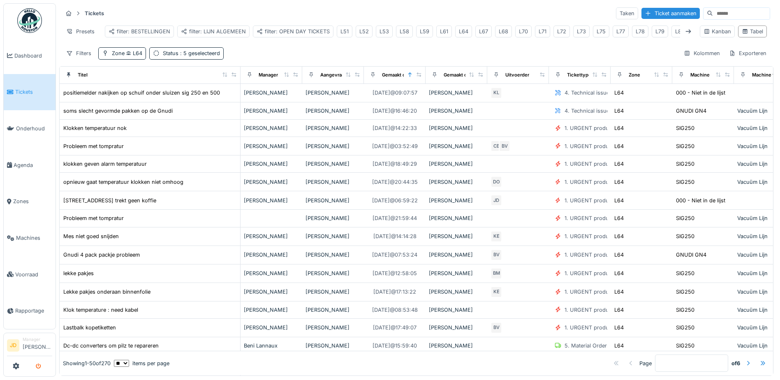
click at [35, 368] on button "submit" at bounding box center [38, 367] width 16 height 14
